Goal: Navigation & Orientation: Go to known website

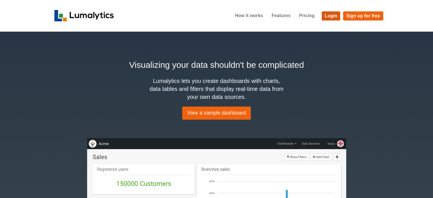
click at [332, 15] on link "Login" at bounding box center [331, 15] width 19 height 9
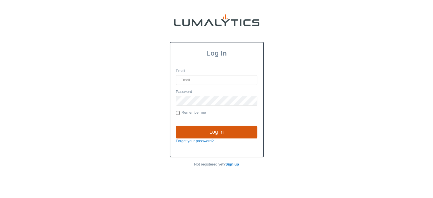
type input "[EMAIL_ADDRESS][DOMAIN_NAME]"
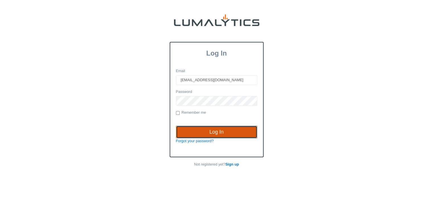
click at [217, 131] on input "Log In" at bounding box center [216, 132] width 81 height 13
